Goal: Information Seeking & Learning: Learn about a topic

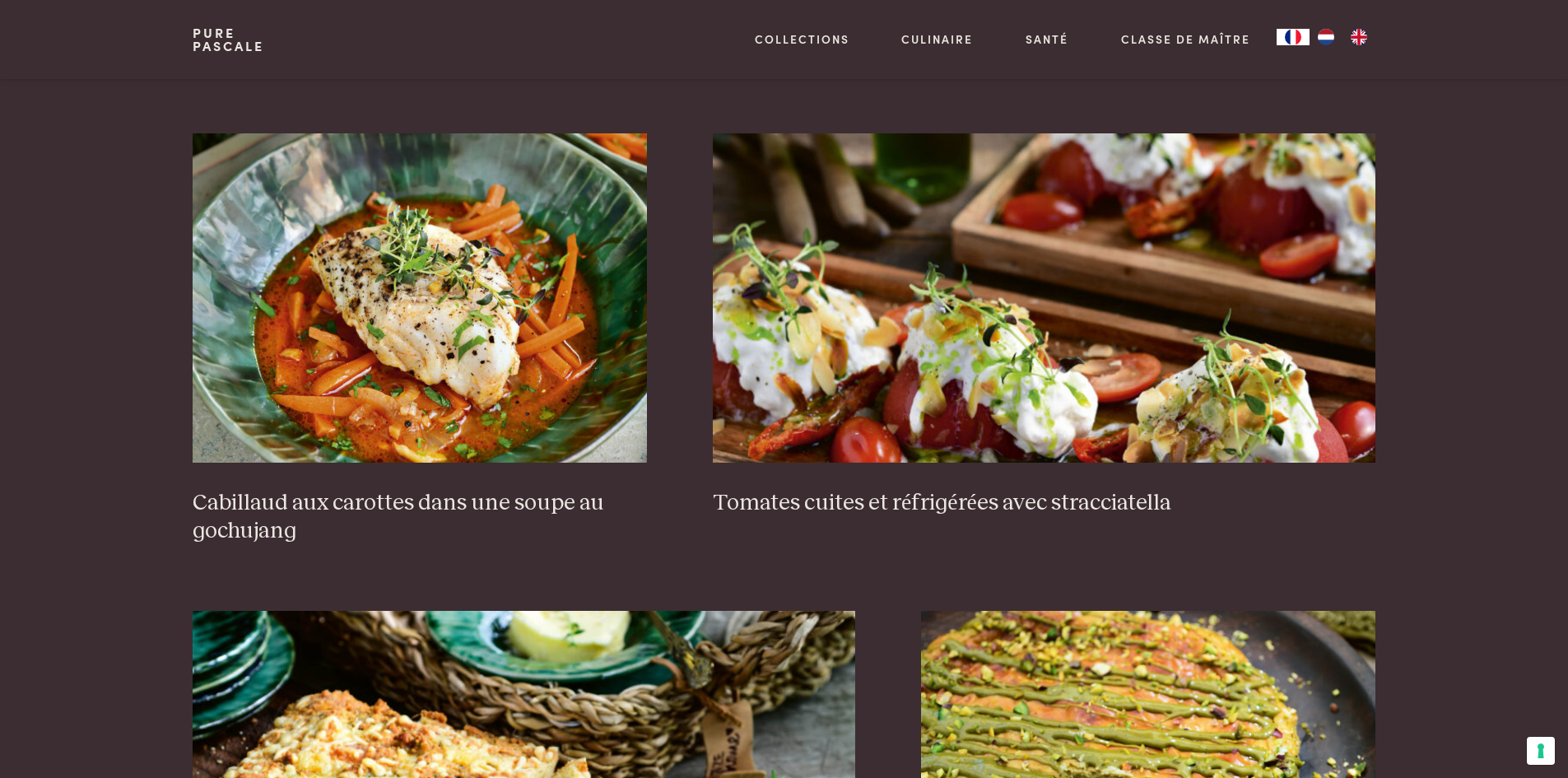
scroll to position [1152, 0]
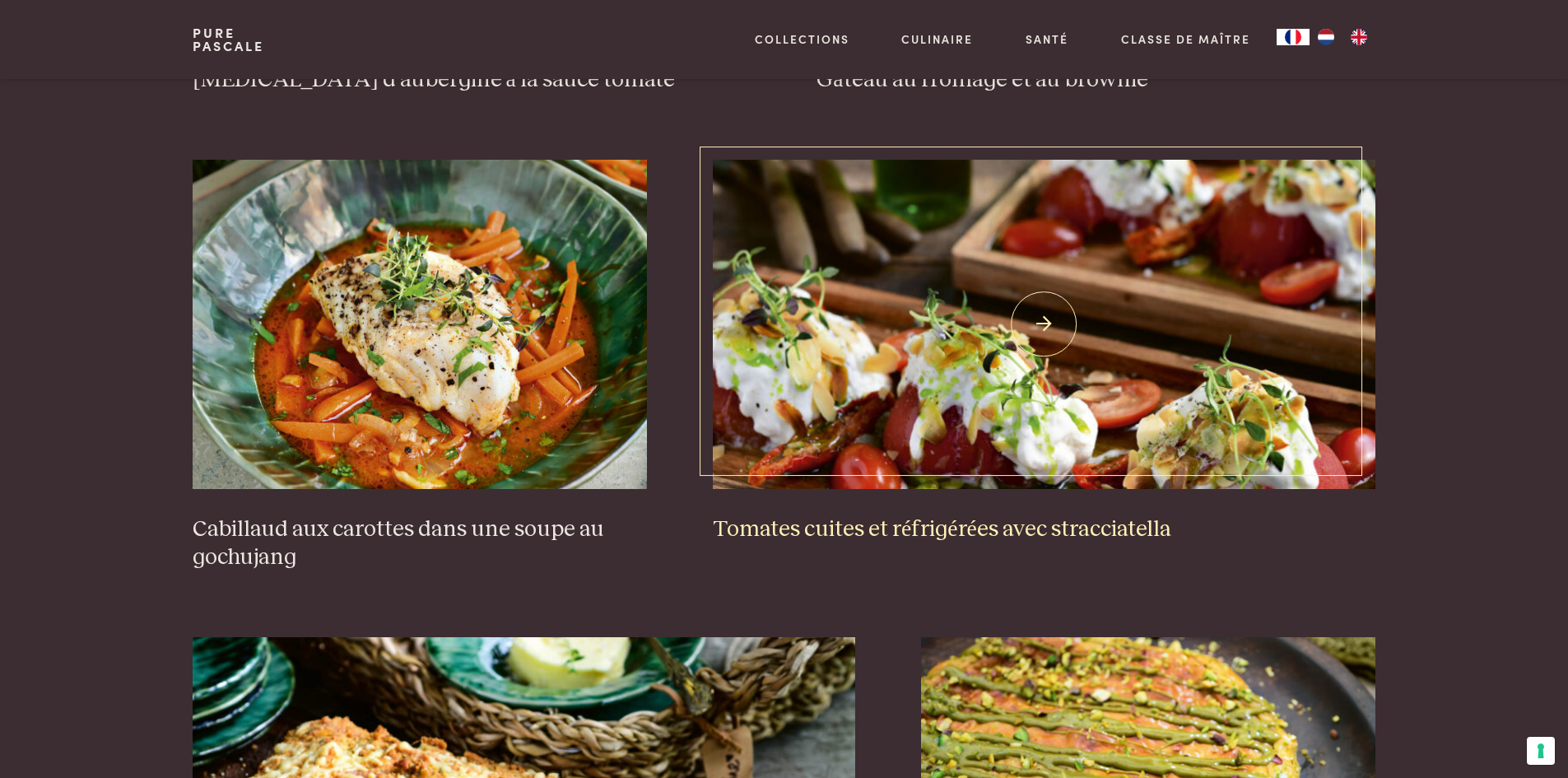
click at [1062, 338] on img at bounding box center [1043, 324] width 663 height 329
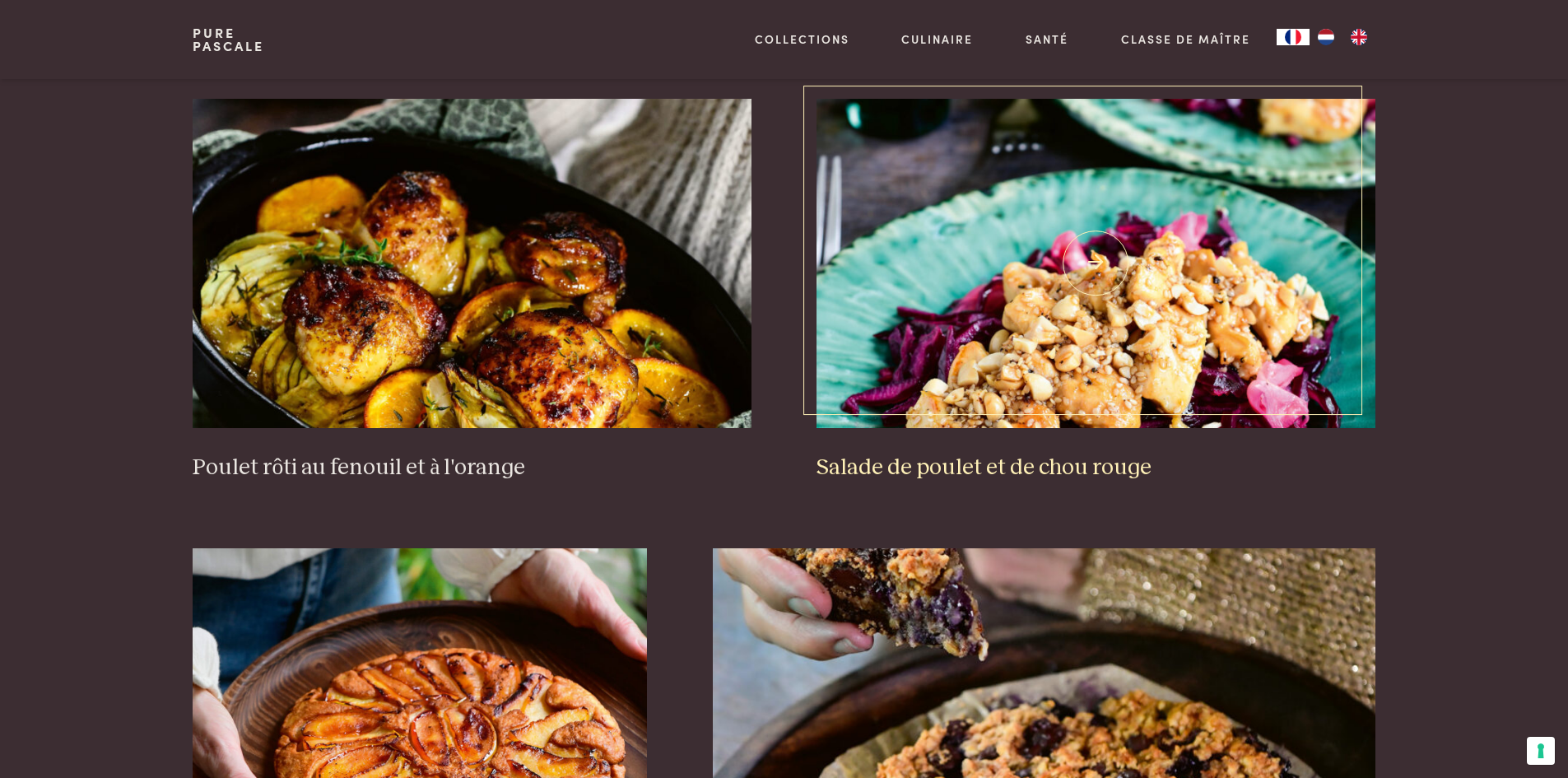
scroll to position [2141, 0]
click at [1261, 324] on img at bounding box center [1096, 264] width 558 height 329
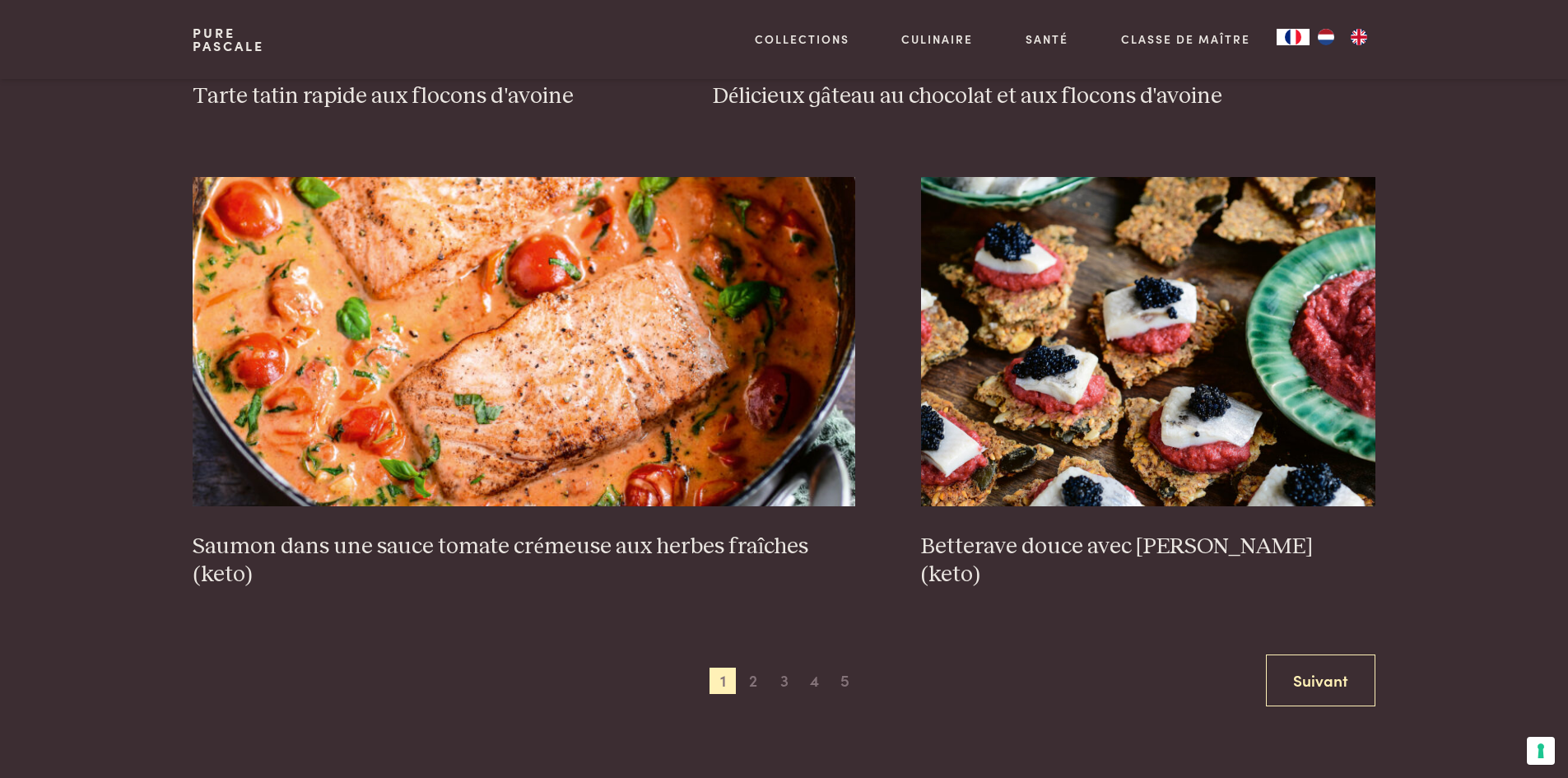
scroll to position [2964, 0]
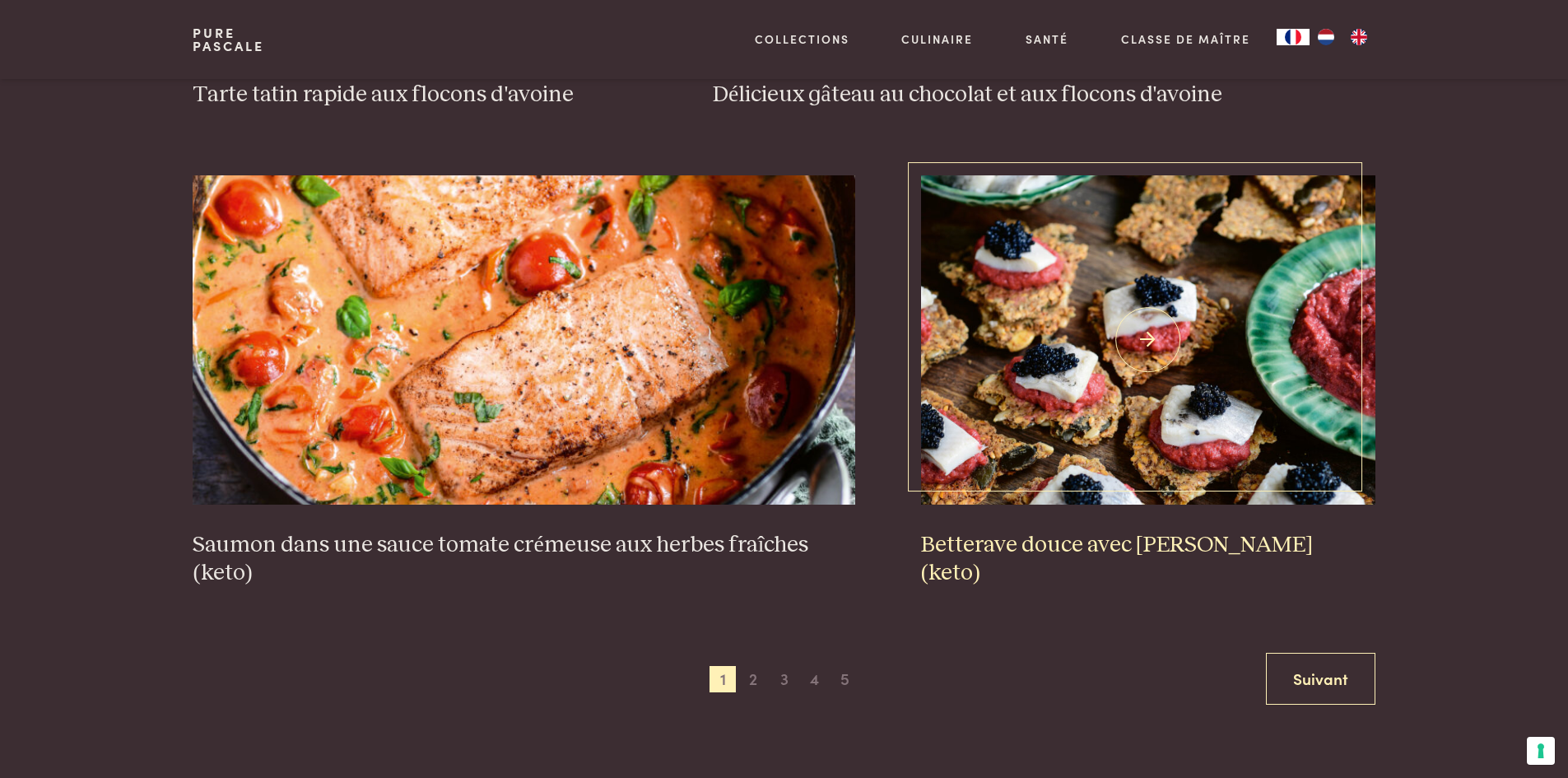
click at [1255, 387] on img at bounding box center [1147, 339] width 454 height 329
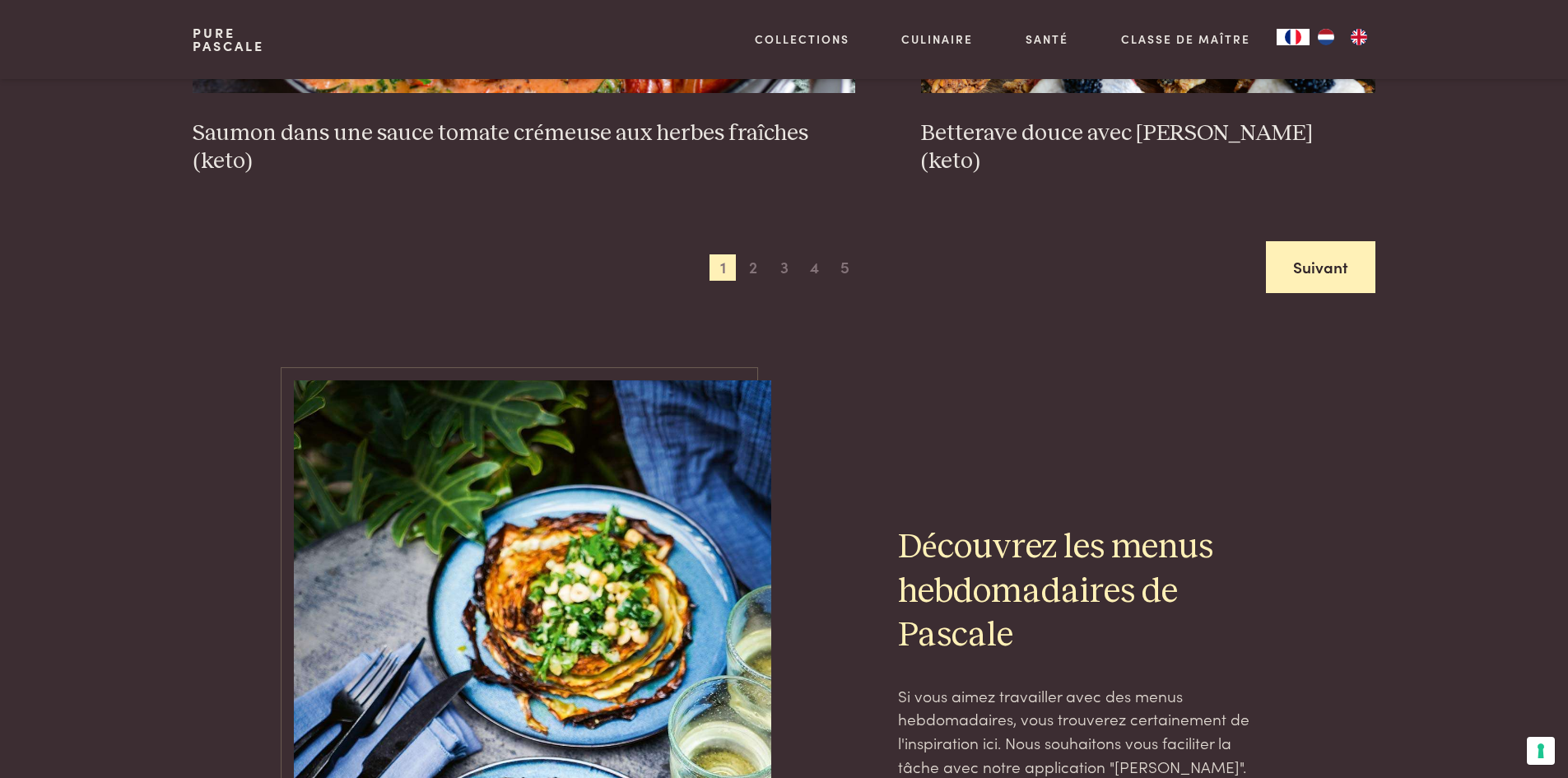
click at [1313, 257] on link "Suivant" at bounding box center [1320, 267] width 110 height 52
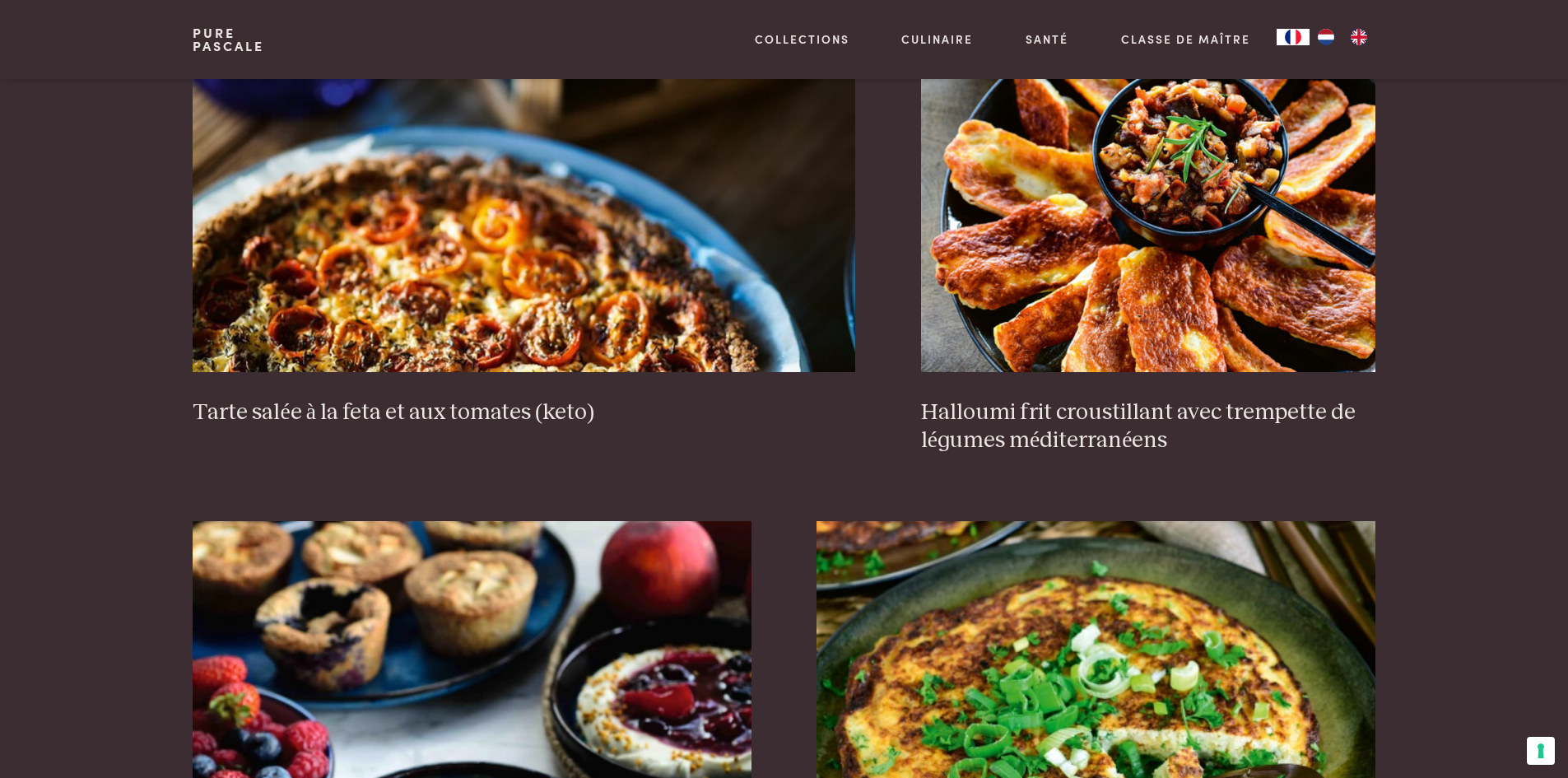
scroll to position [1637, 0]
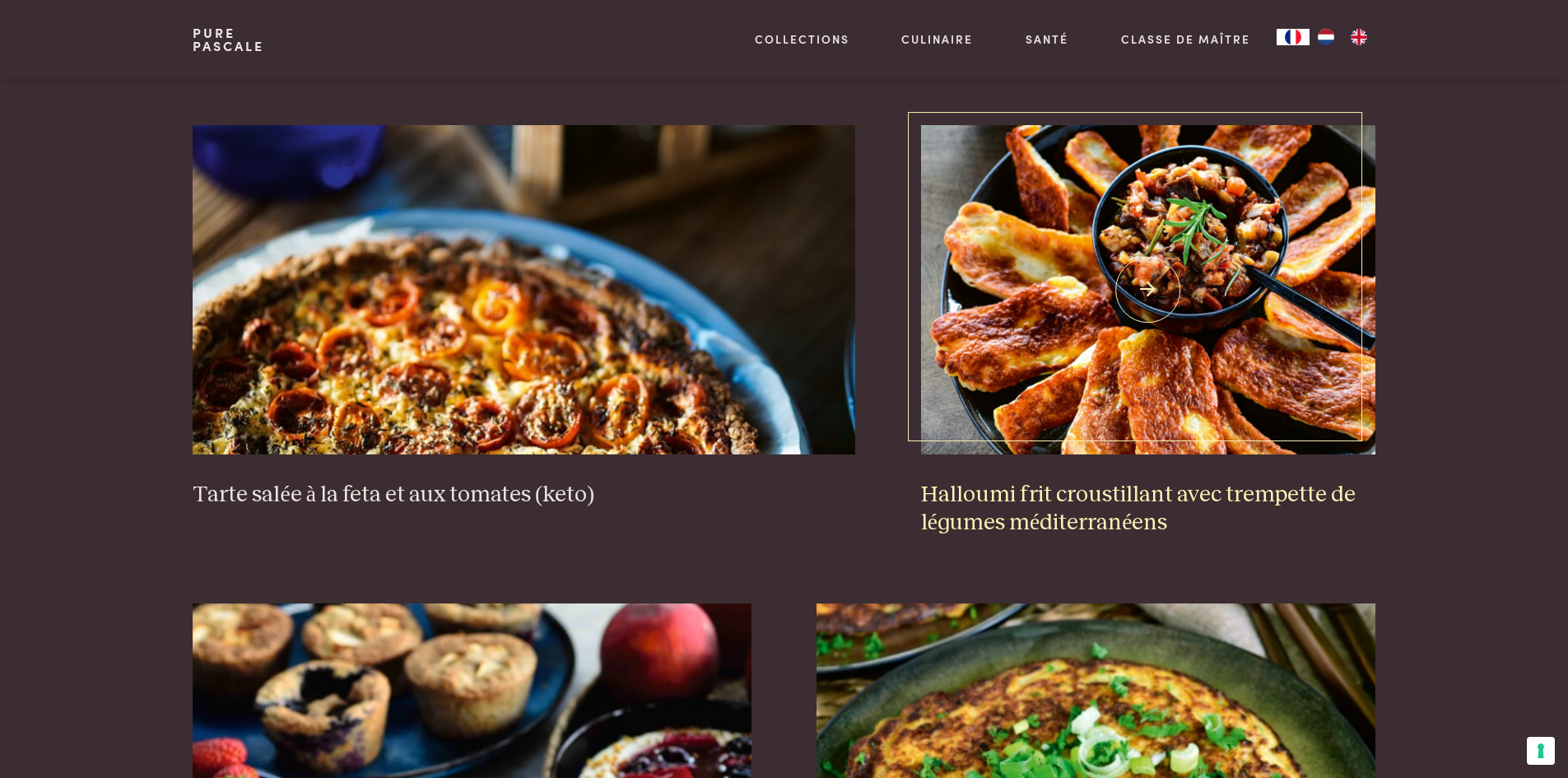
click at [1309, 306] on img at bounding box center [1147, 289] width 454 height 329
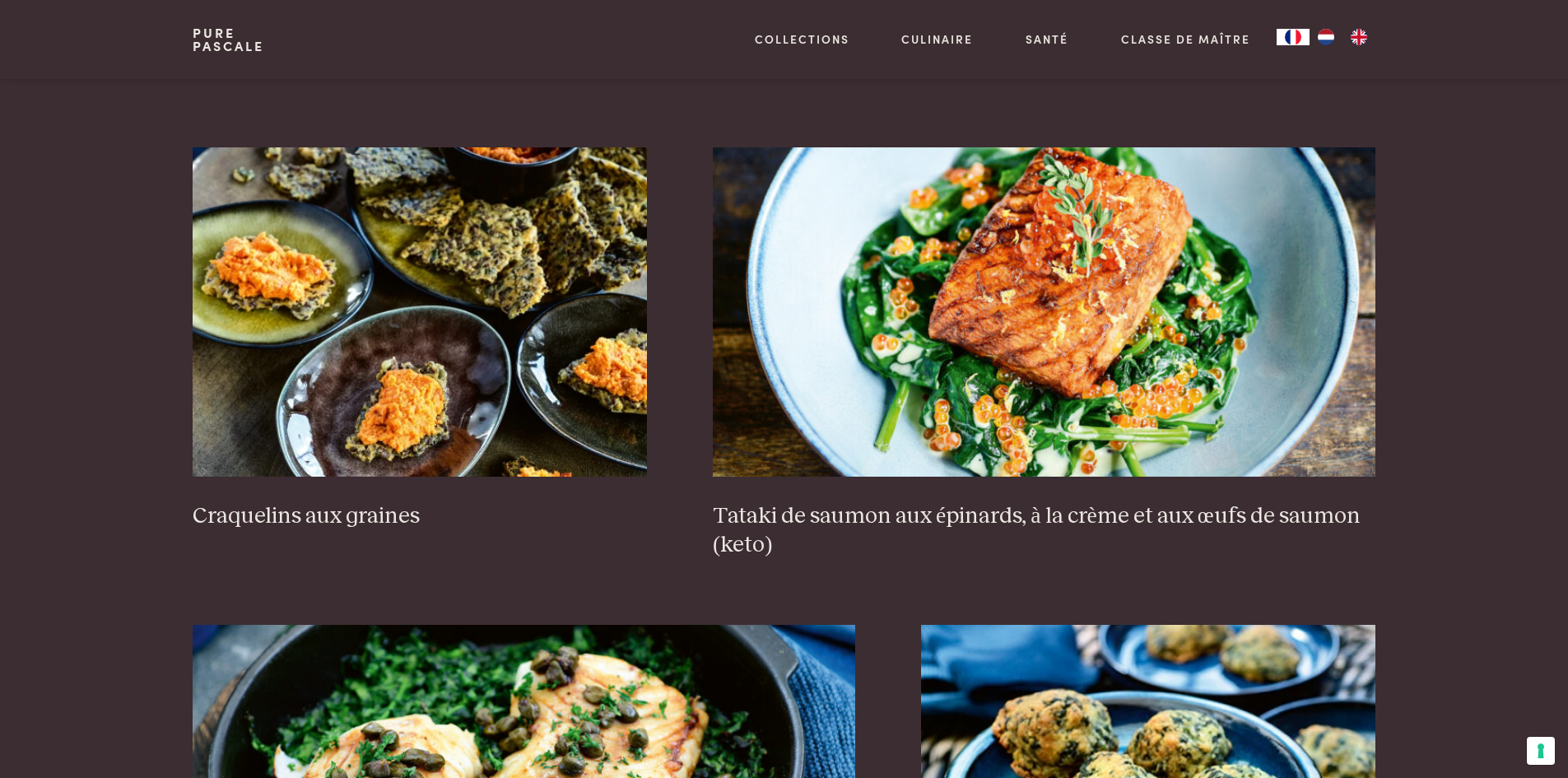
scroll to position [2625, 0]
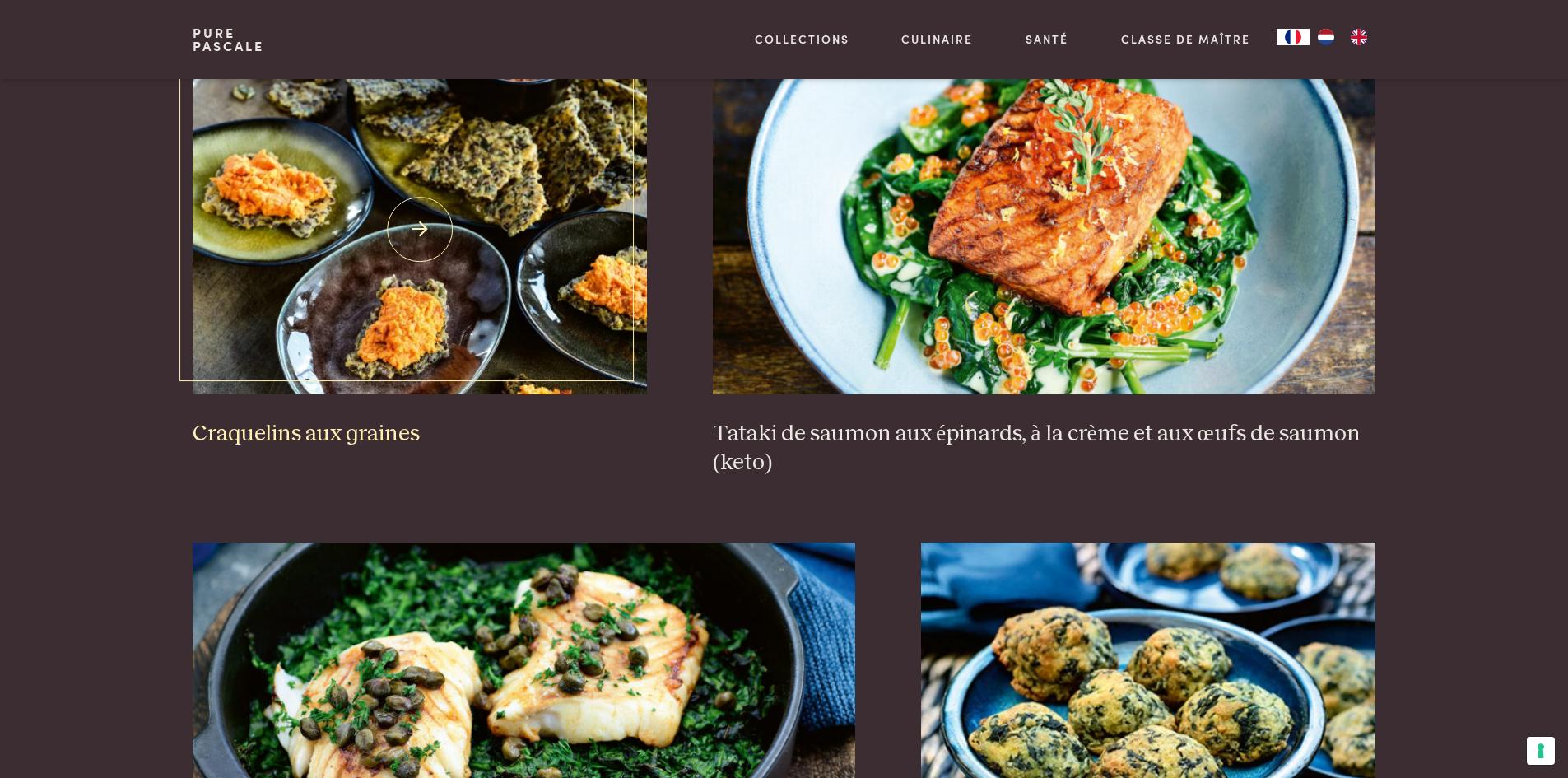
click at [351, 223] on img at bounding box center [419, 229] width 454 height 329
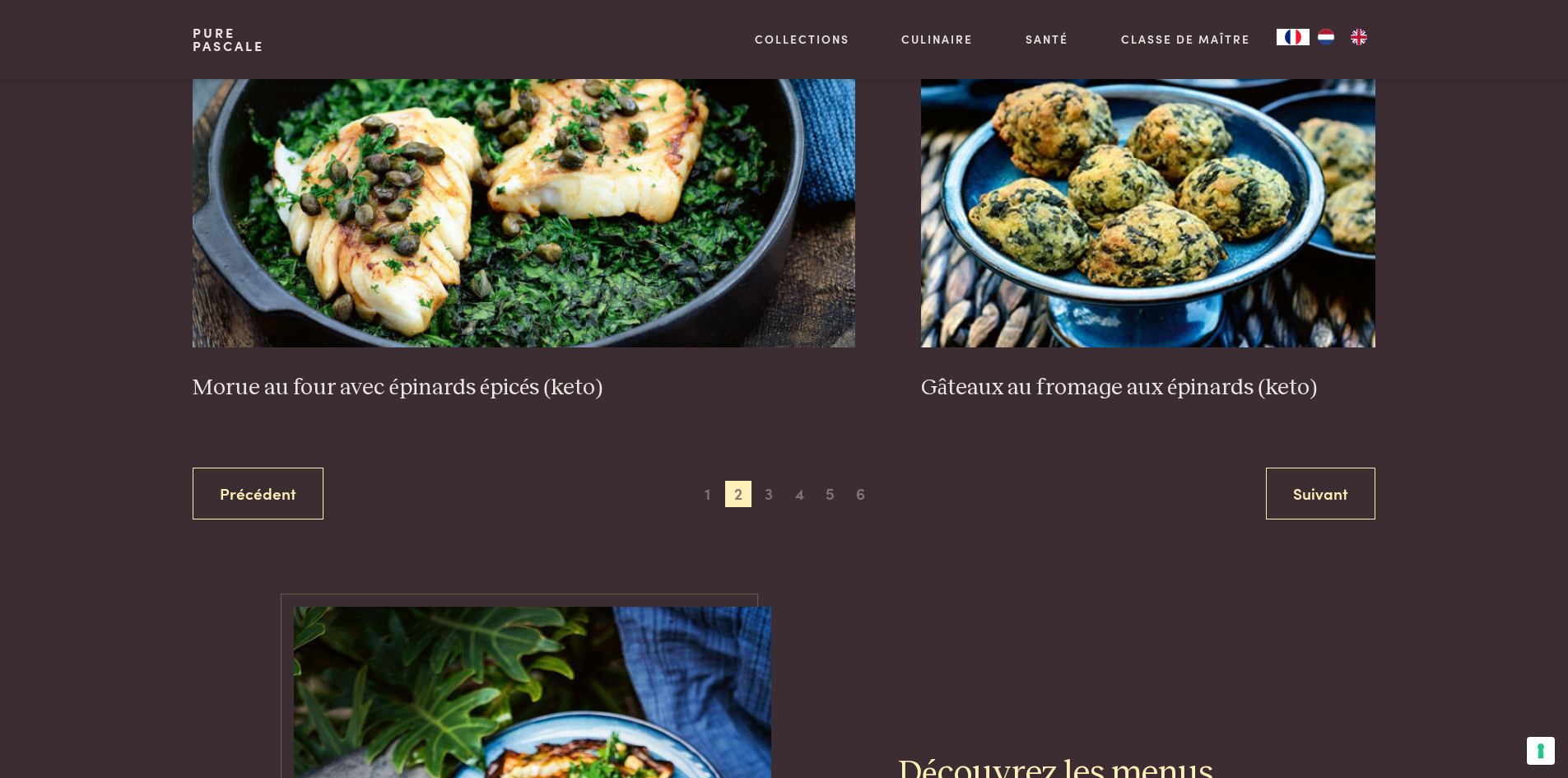
scroll to position [3283, 0]
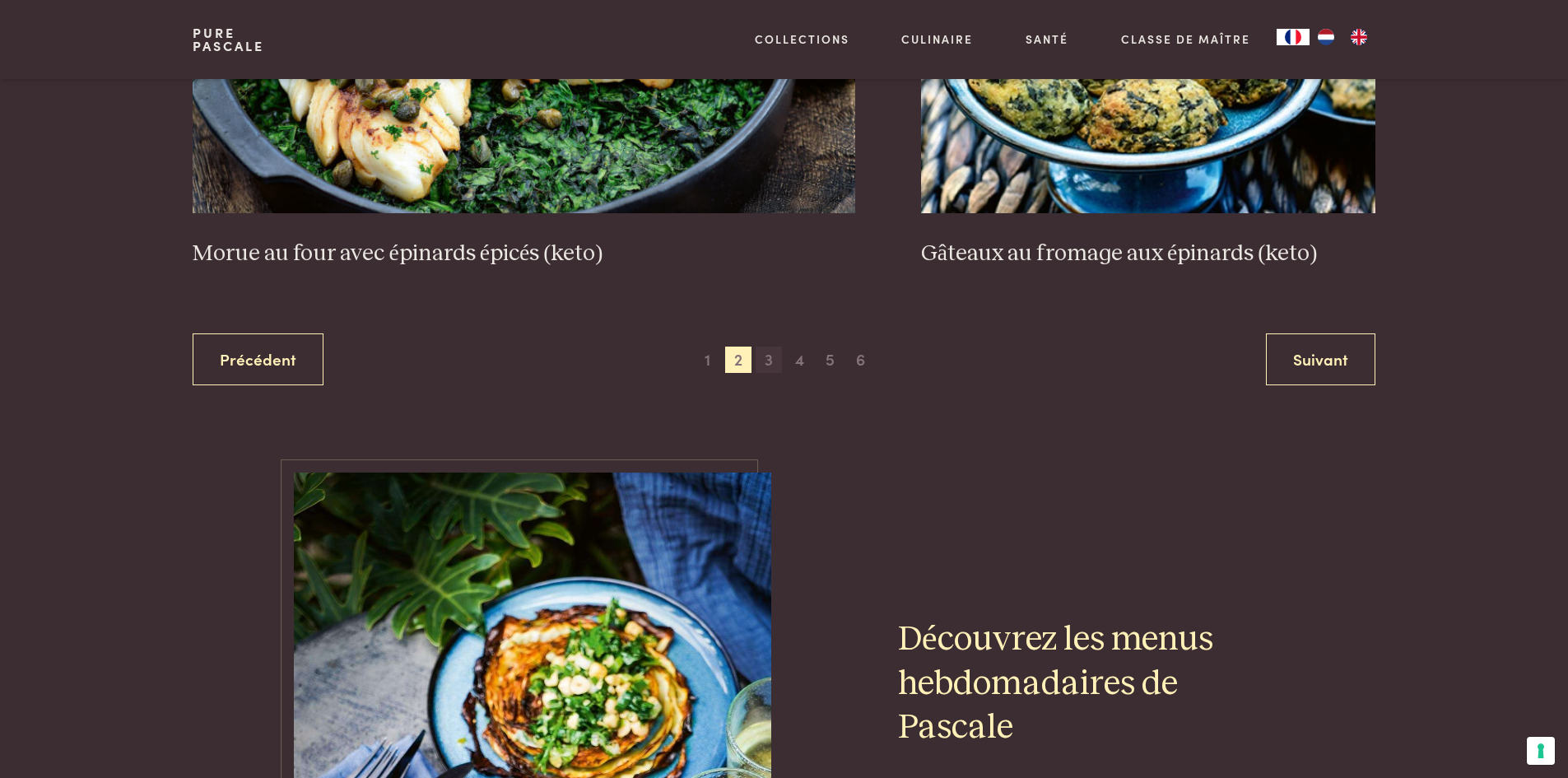
click at [775, 355] on span "3" at bounding box center [768, 359] width 26 height 26
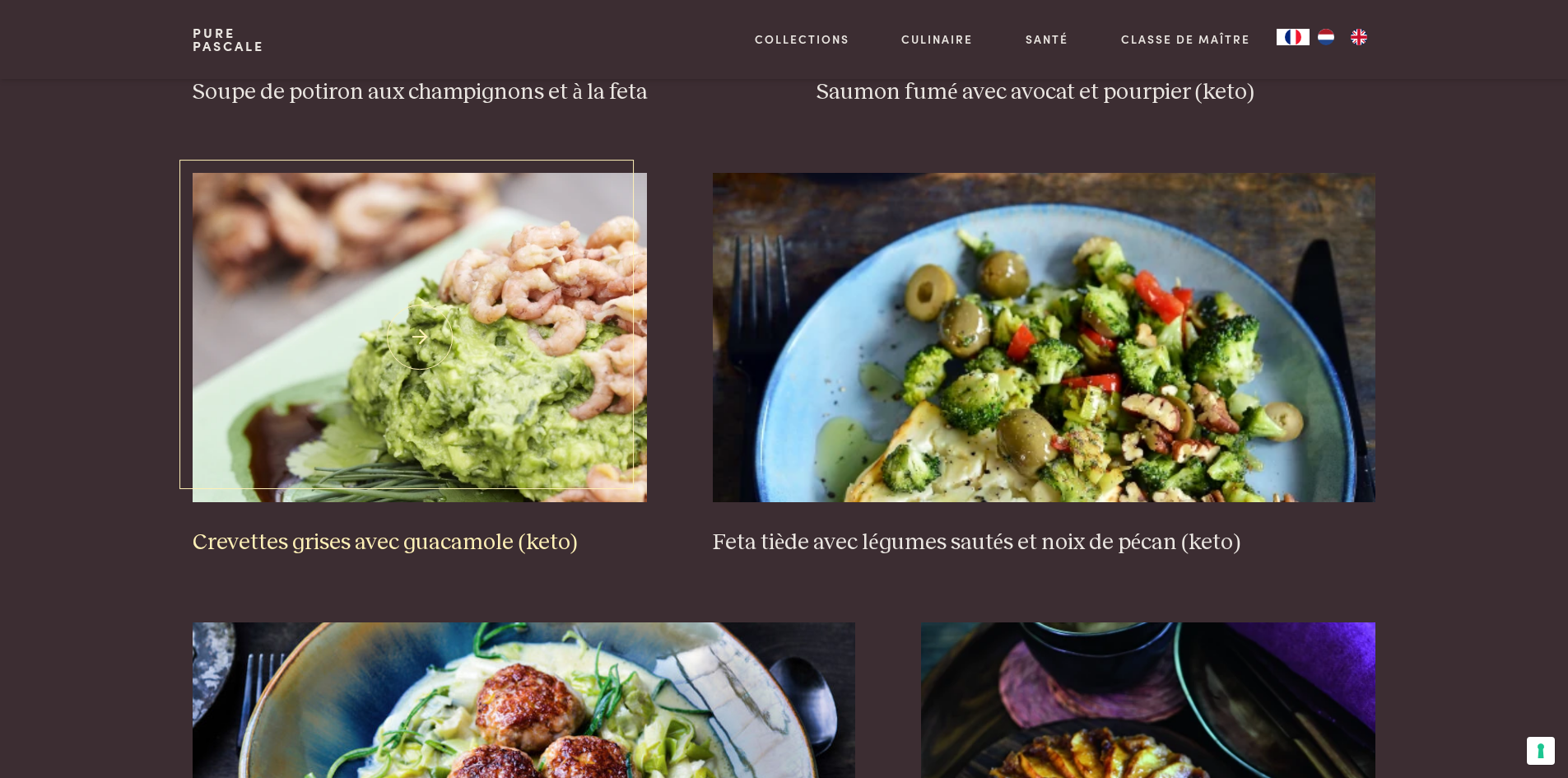
scroll to position [2543, 0]
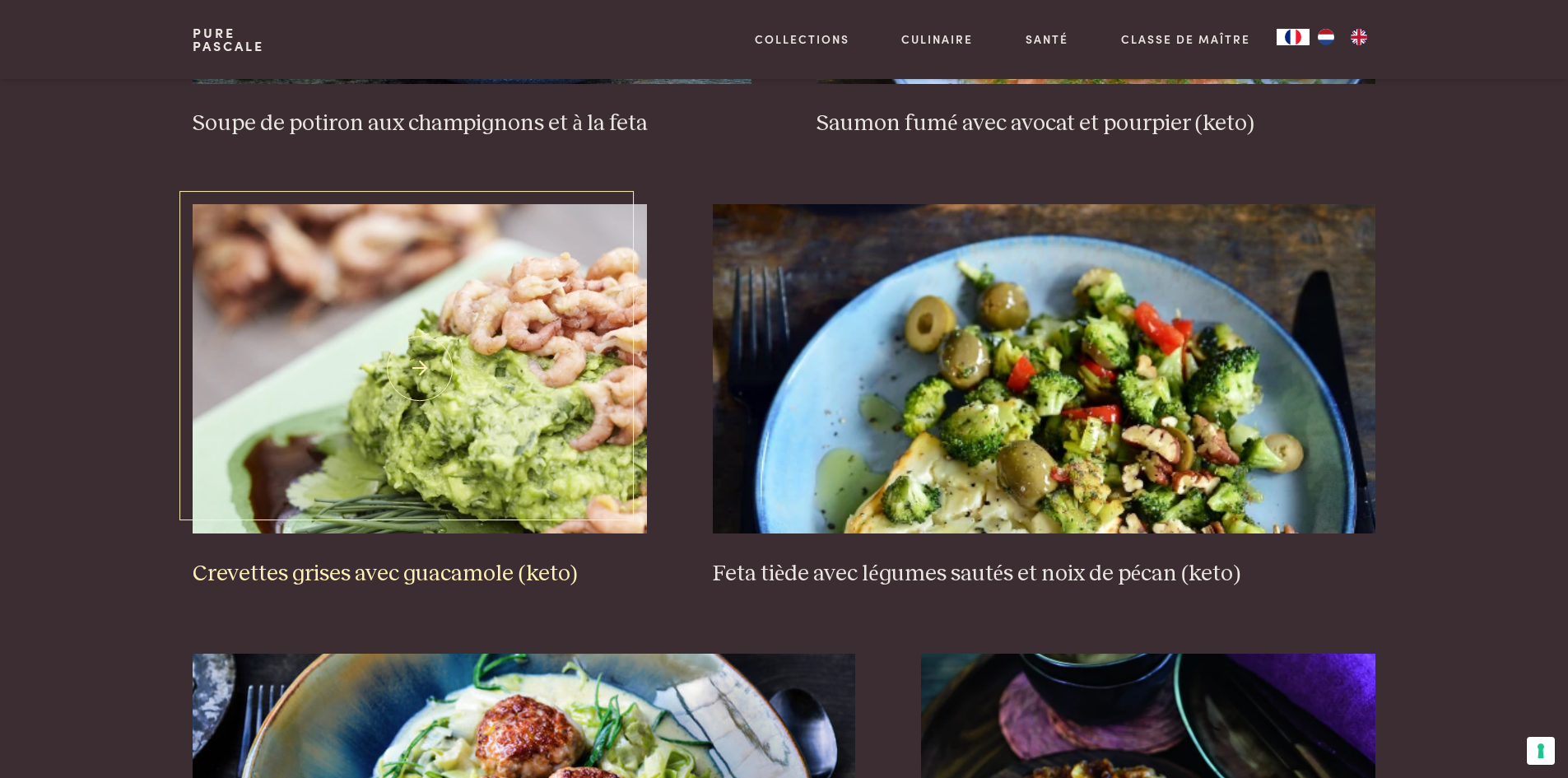
click at [451, 367] on img at bounding box center [419, 368] width 454 height 329
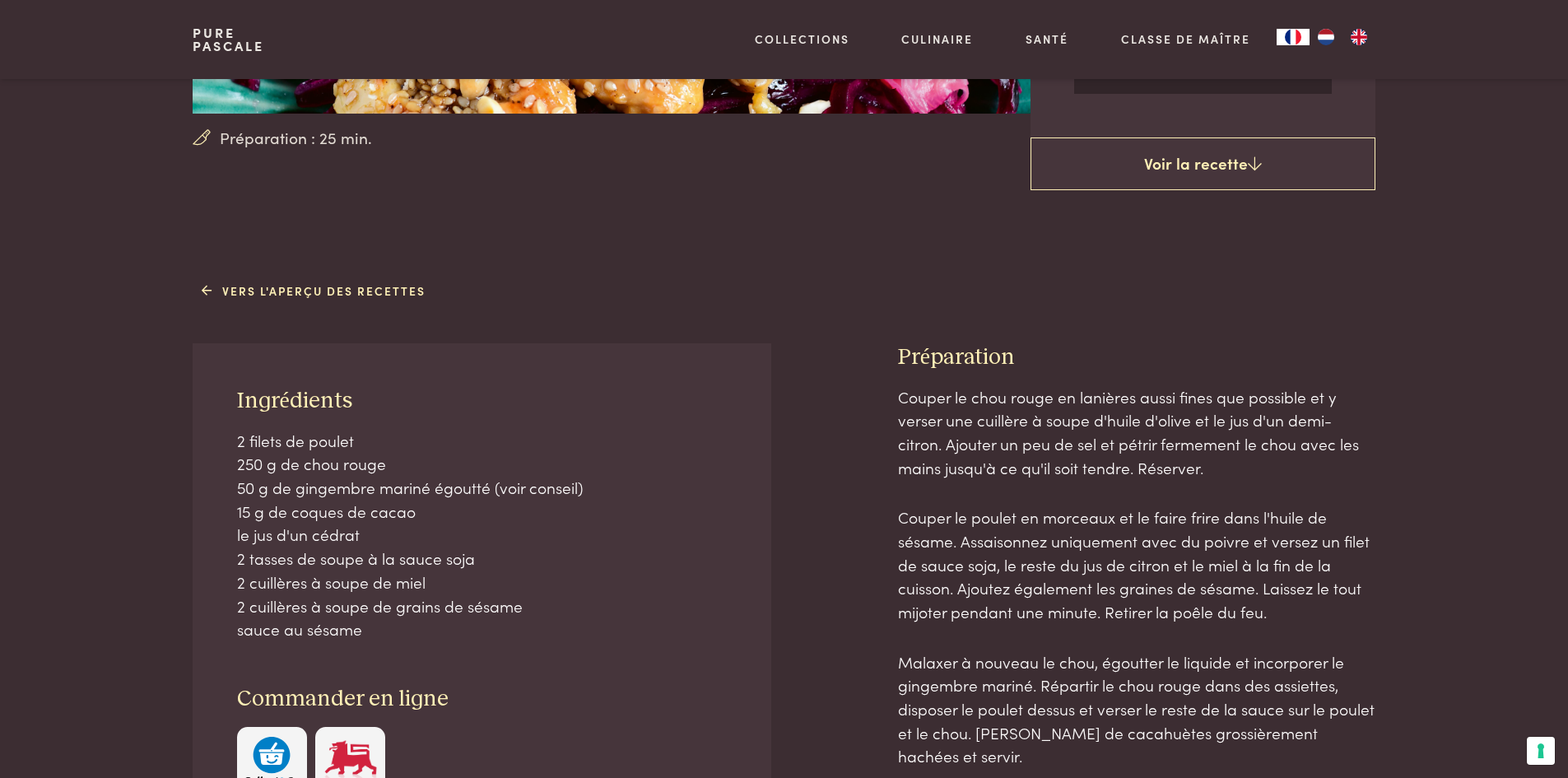
scroll to position [823, 0]
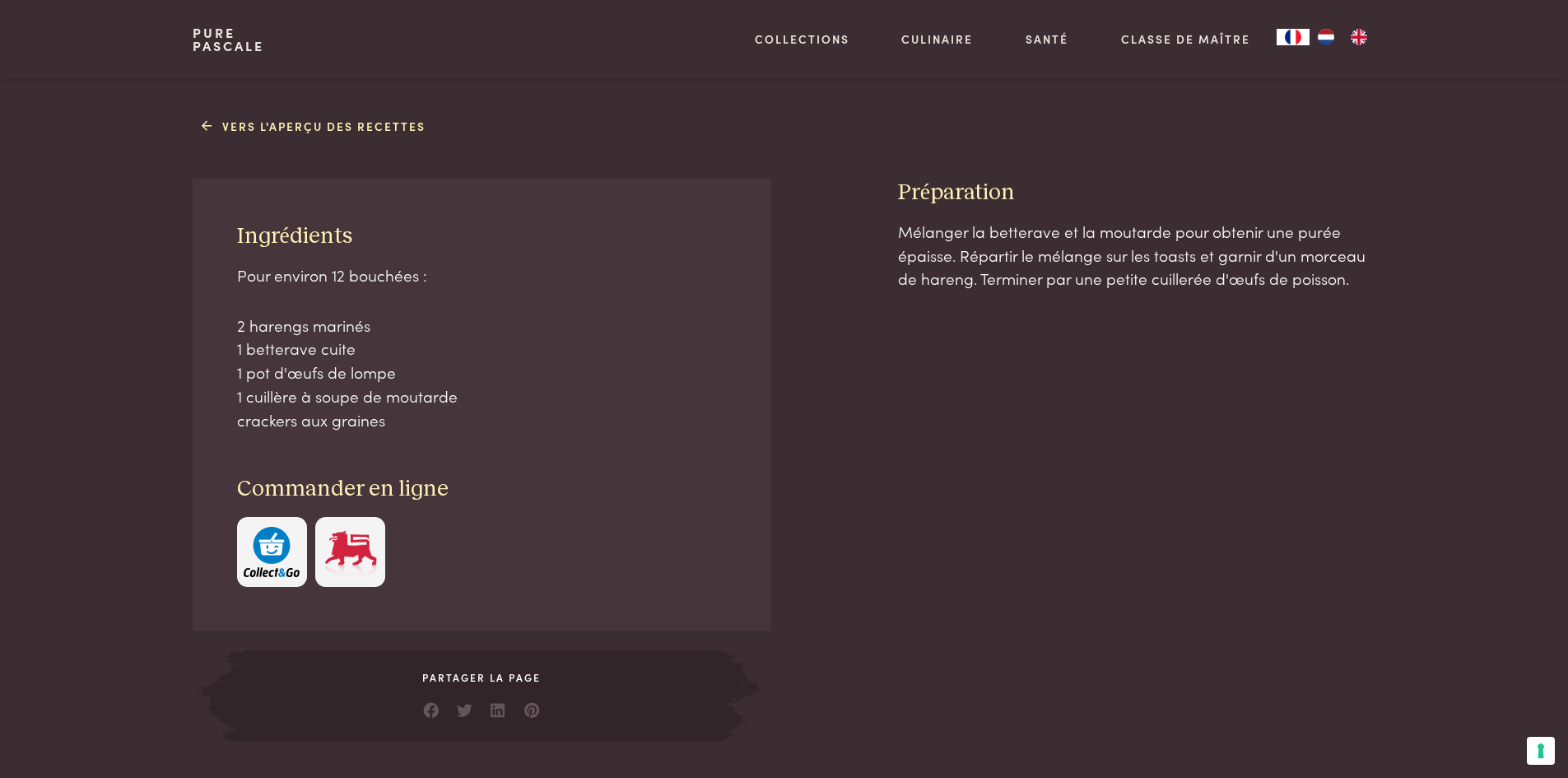
scroll to position [658, 0]
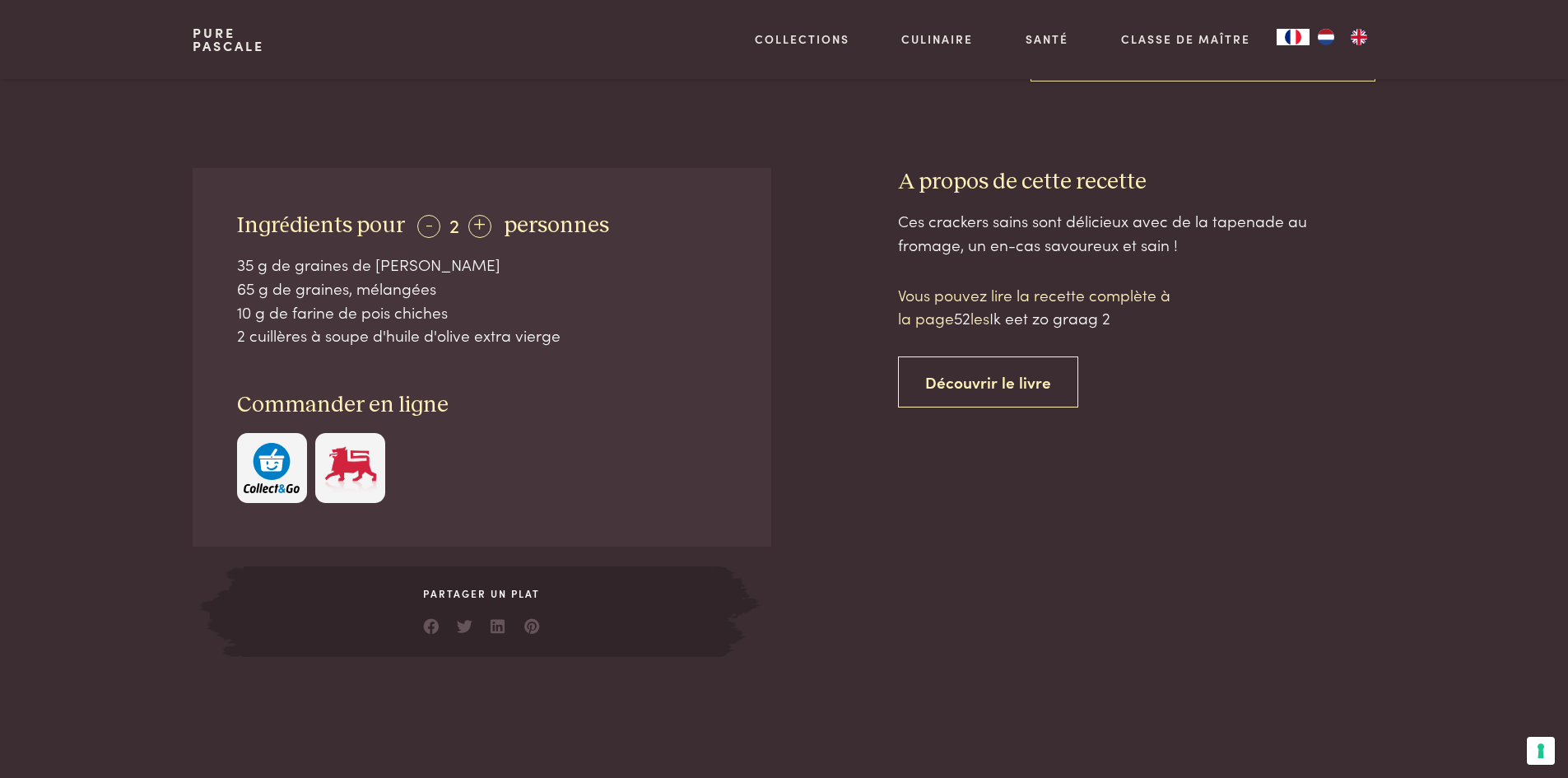
scroll to position [165, 0]
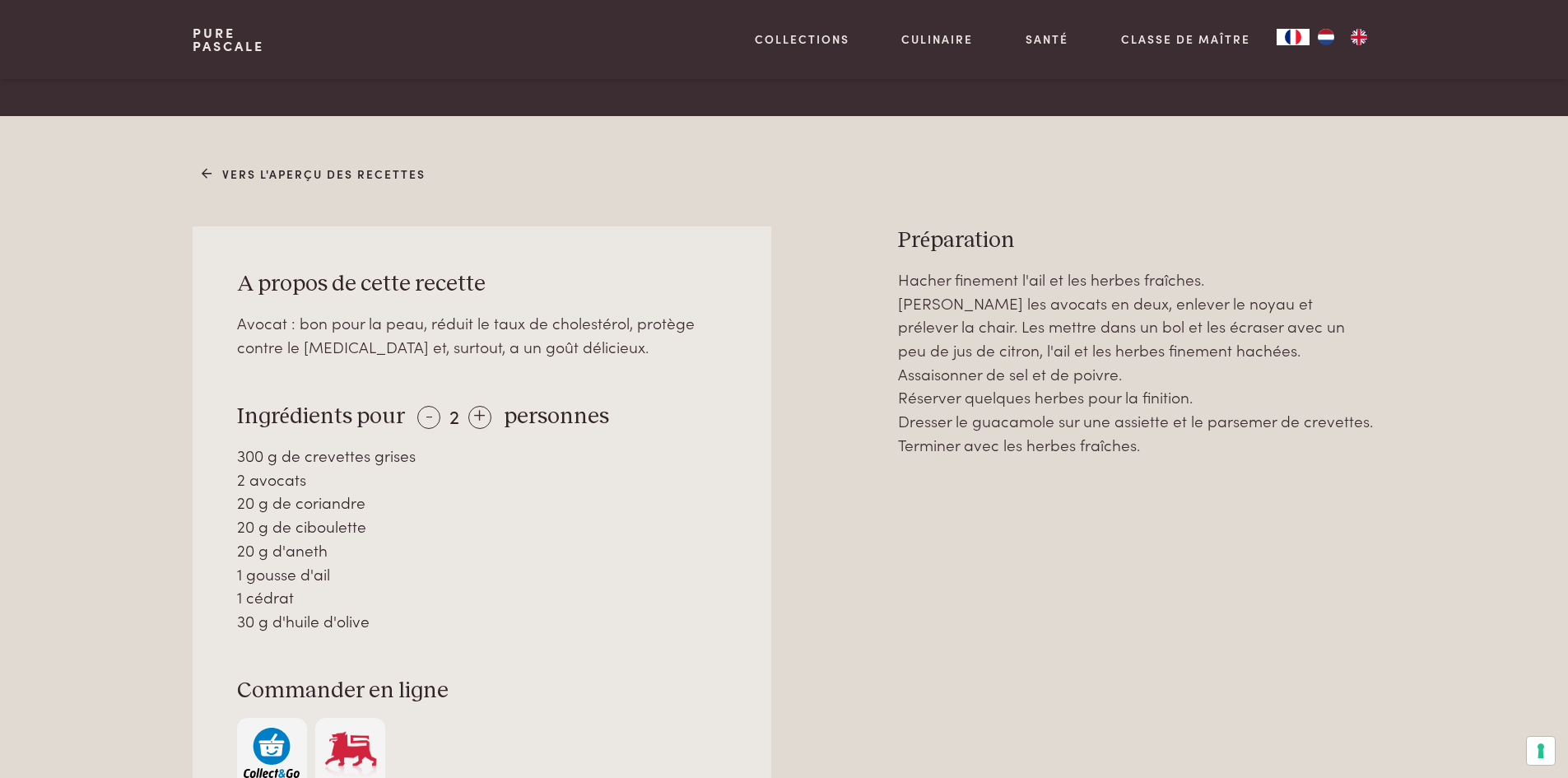
scroll to position [658, 0]
